Goal: Task Accomplishment & Management: Manage account settings

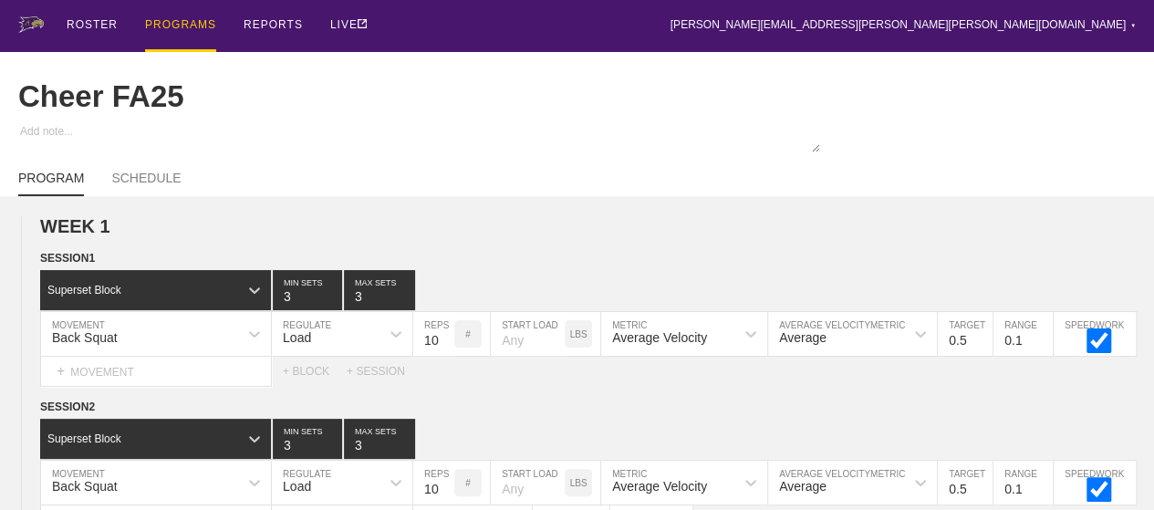
click at [172, 16] on div "PROGRAMS" at bounding box center [180, 26] width 71 height 52
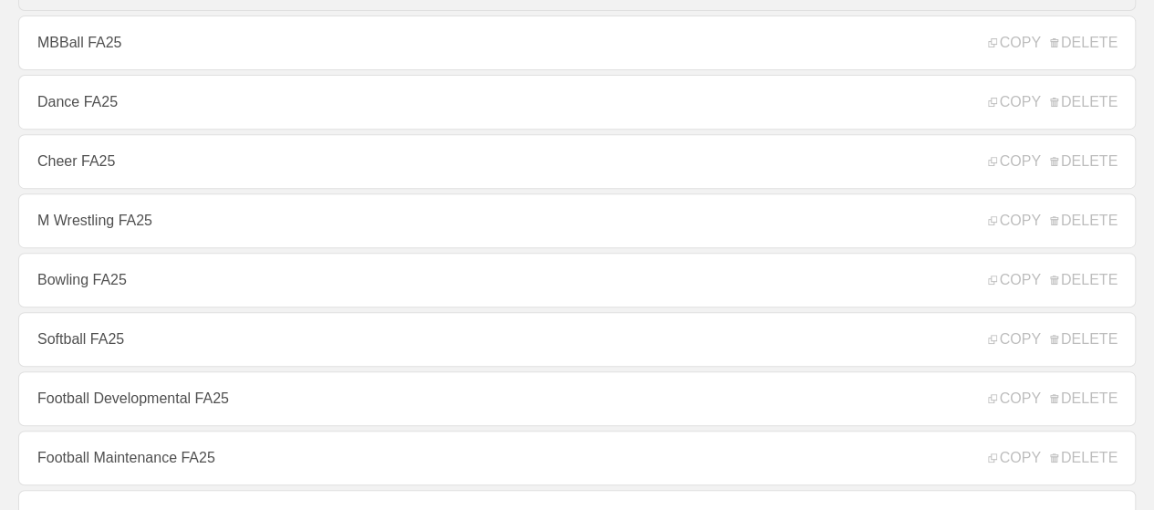
scroll to position [365, 0]
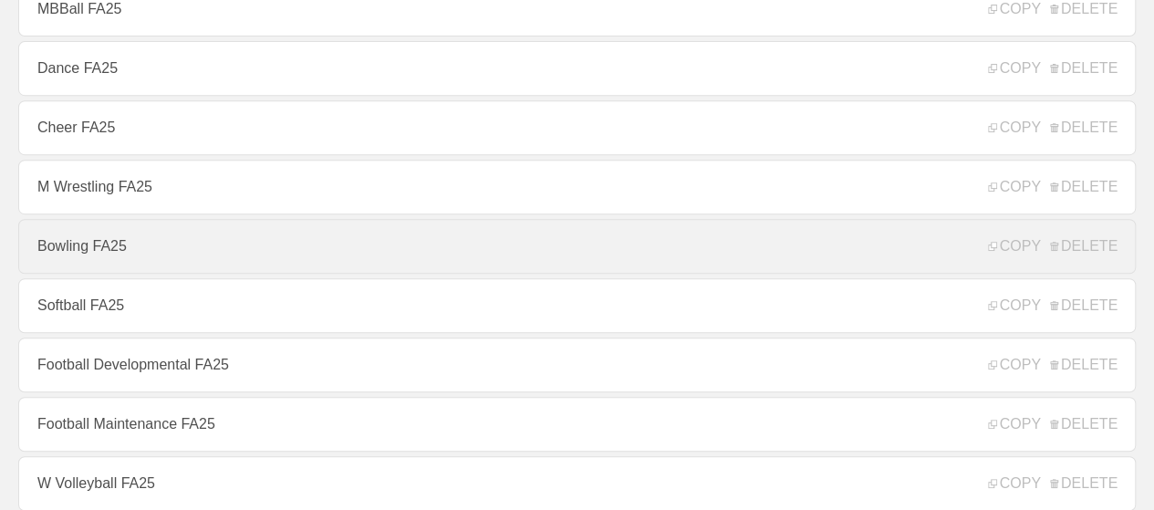
click at [130, 254] on link "Bowling FA25" at bounding box center [576, 246] width 1117 height 55
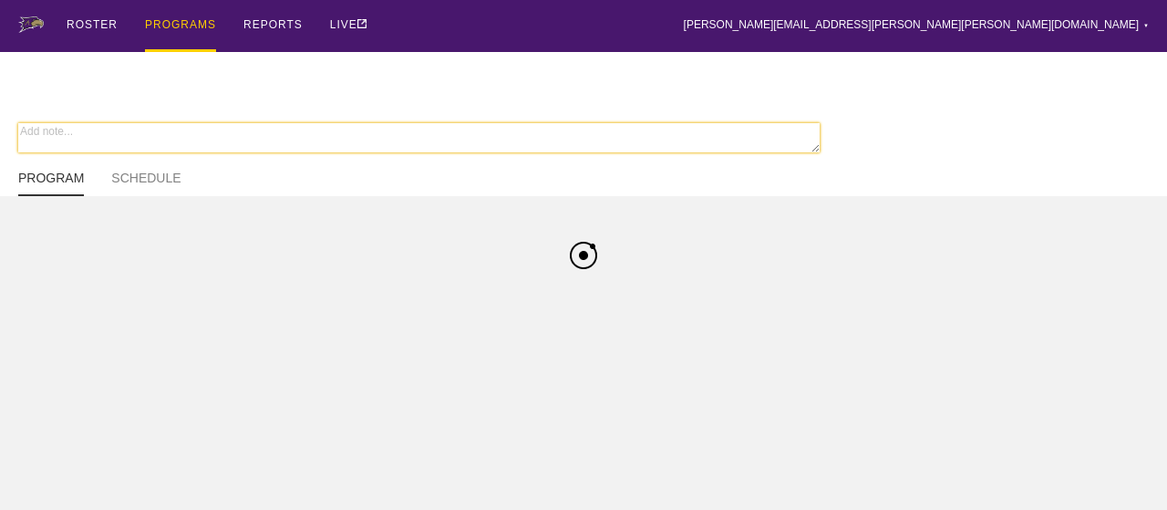
type textarea "x"
type input "Bowling FA25"
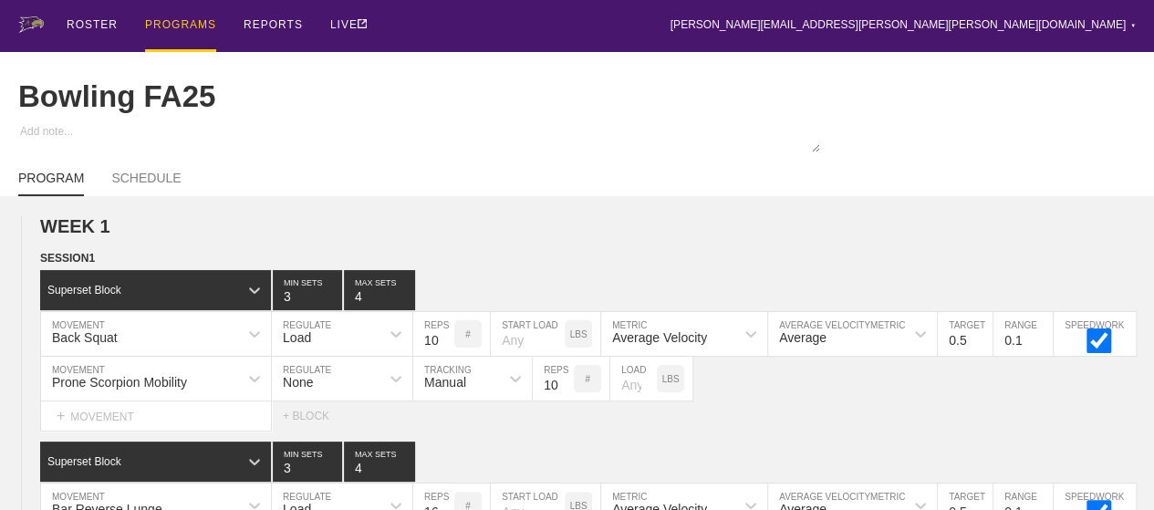
click at [184, 19] on div "PROGRAMS" at bounding box center [180, 26] width 71 height 52
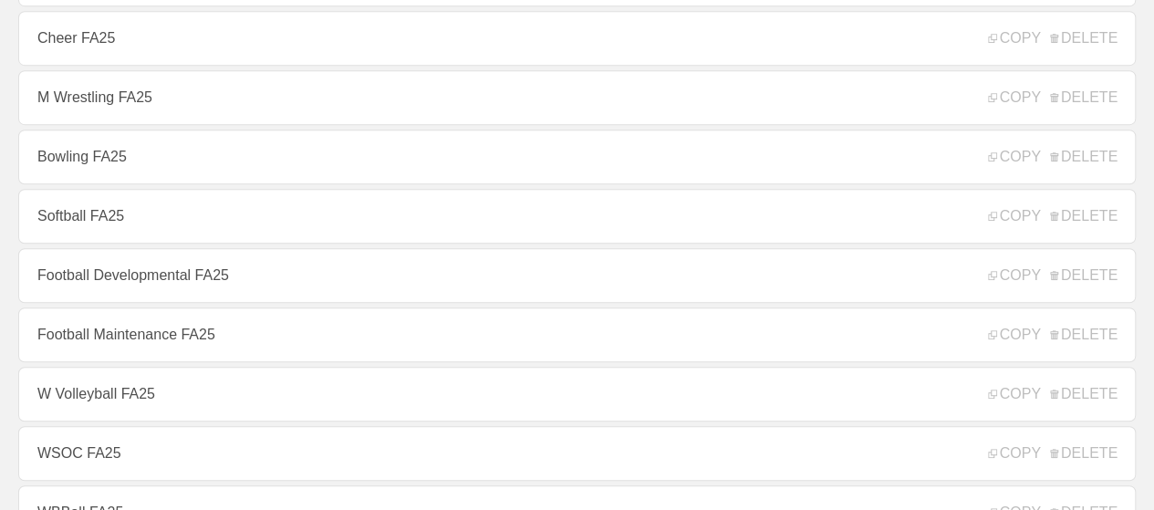
scroll to position [456, 0]
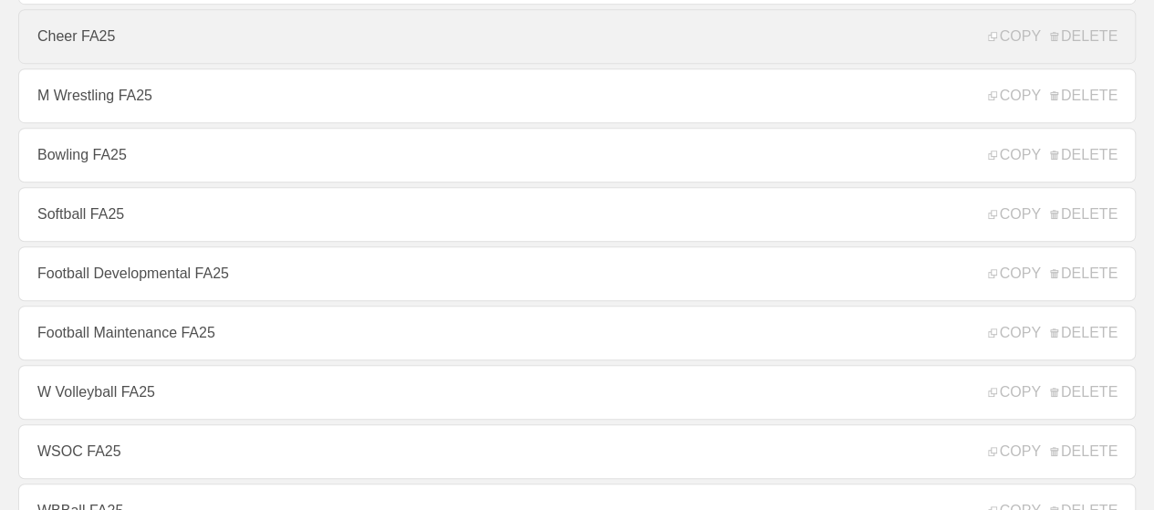
click at [79, 61] on link "Cheer FA25" at bounding box center [576, 36] width 1117 height 55
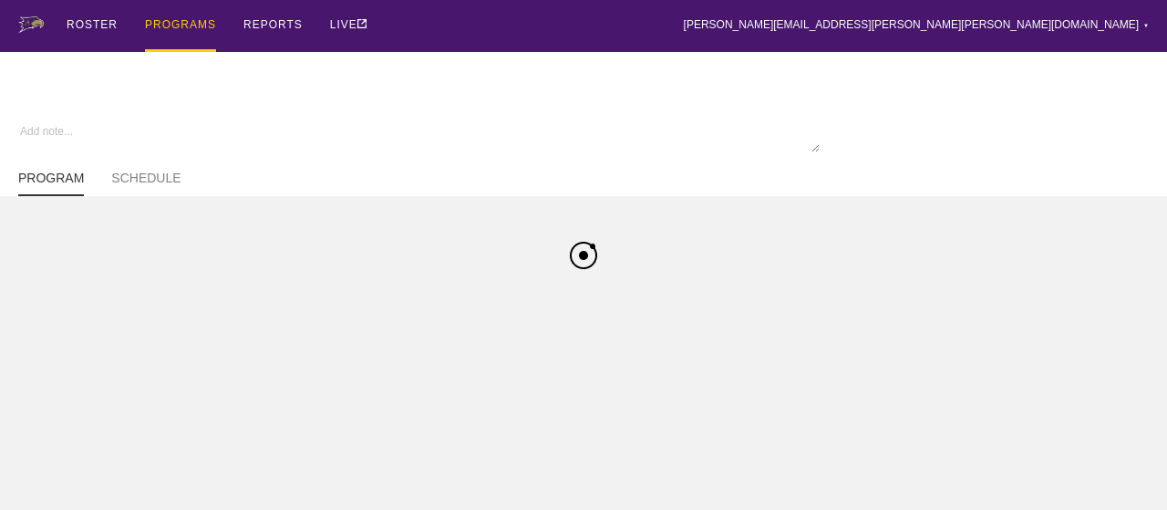
type textarea "x"
type input "Cheer FA25"
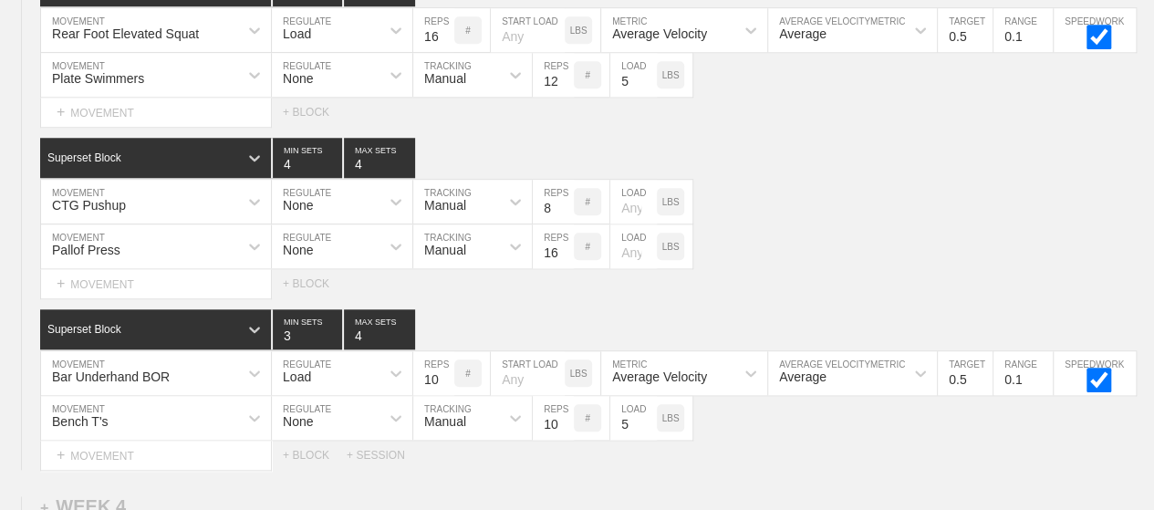
scroll to position [4250, 0]
